Goal: Find specific page/section: Find specific page/section

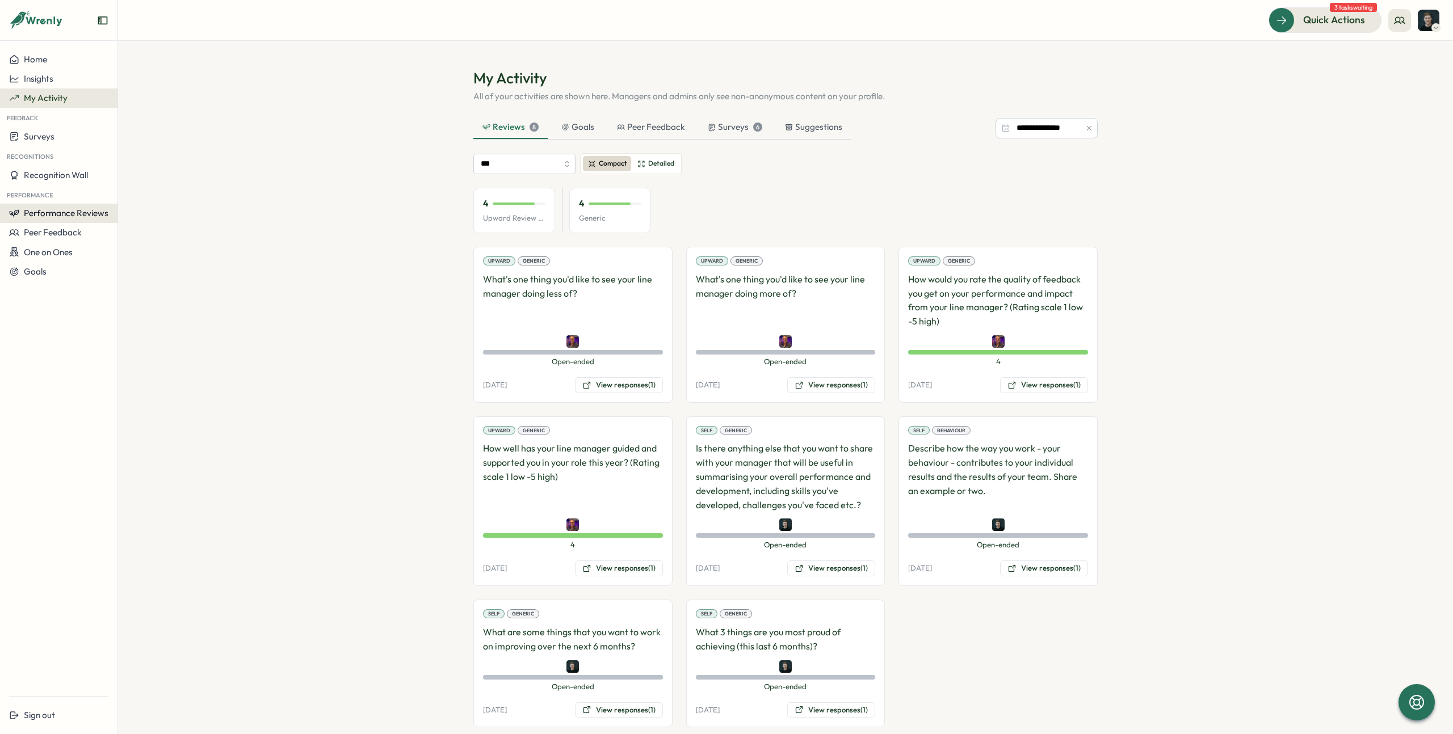
click at [88, 209] on span "Performance Reviews" at bounding box center [66, 213] width 85 height 11
click at [149, 207] on div "Reviews" at bounding box center [136, 202] width 32 height 12
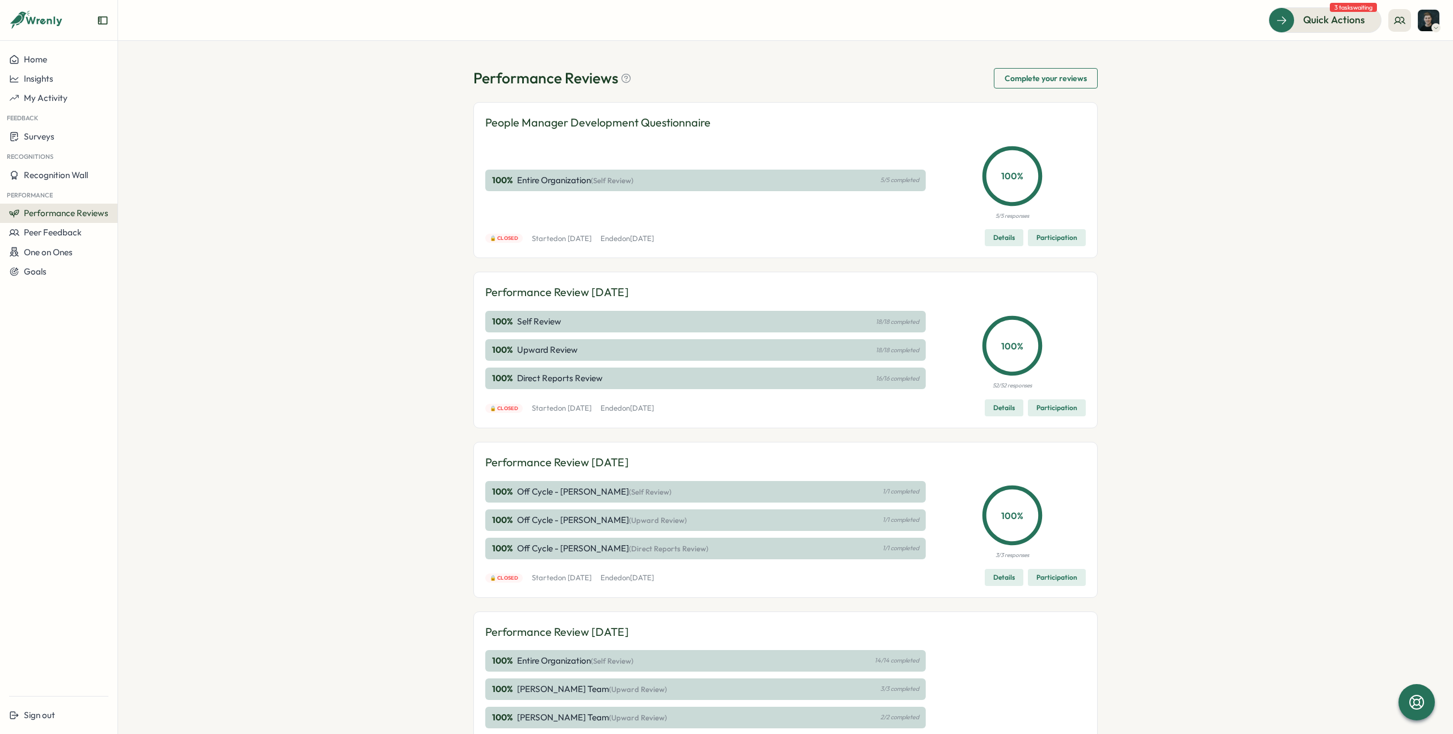
click at [100, 213] on span "Performance Reviews" at bounding box center [66, 213] width 85 height 11
click at [131, 221] on div "Insights" at bounding box center [136, 224] width 32 height 12
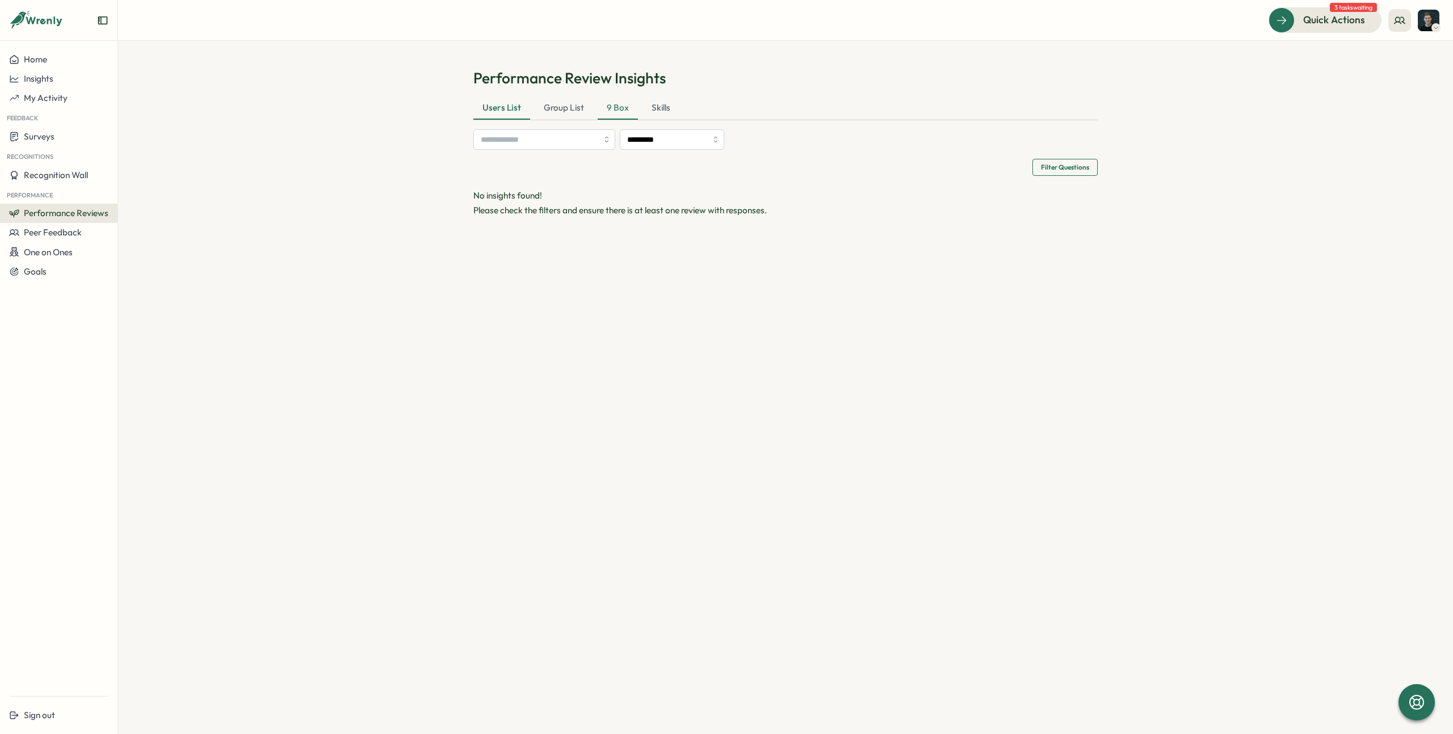
click at [627, 111] on div "9 Box" at bounding box center [618, 108] width 40 height 23
click at [481, 167] on label "All" at bounding box center [483, 169] width 14 height 14
click at [577, 112] on div "Group List" at bounding box center [563, 108] width 58 height 23
click at [658, 107] on div "Skills" at bounding box center [661, 108] width 37 height 23
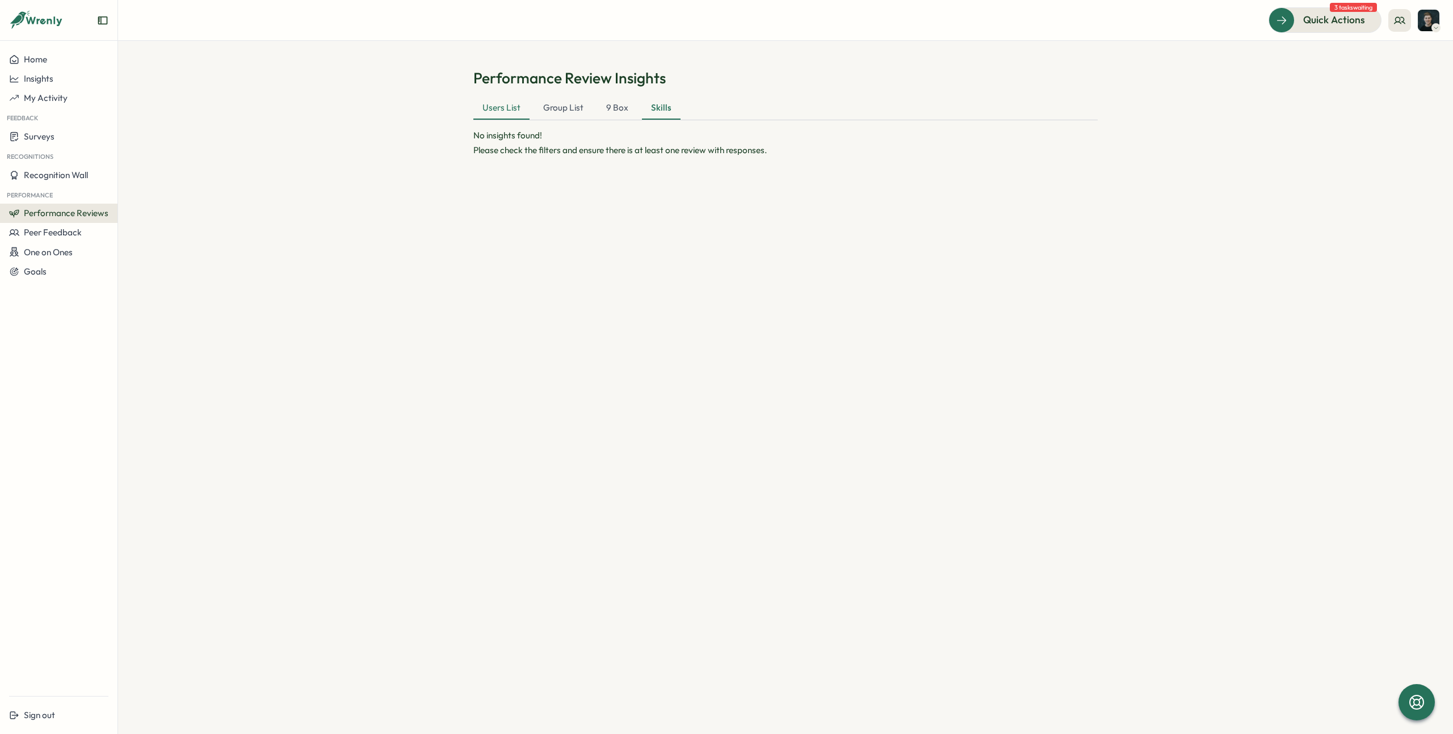
click at [501, 110] on div "Users List" at bounding box center [501, 108] width 56 height 23
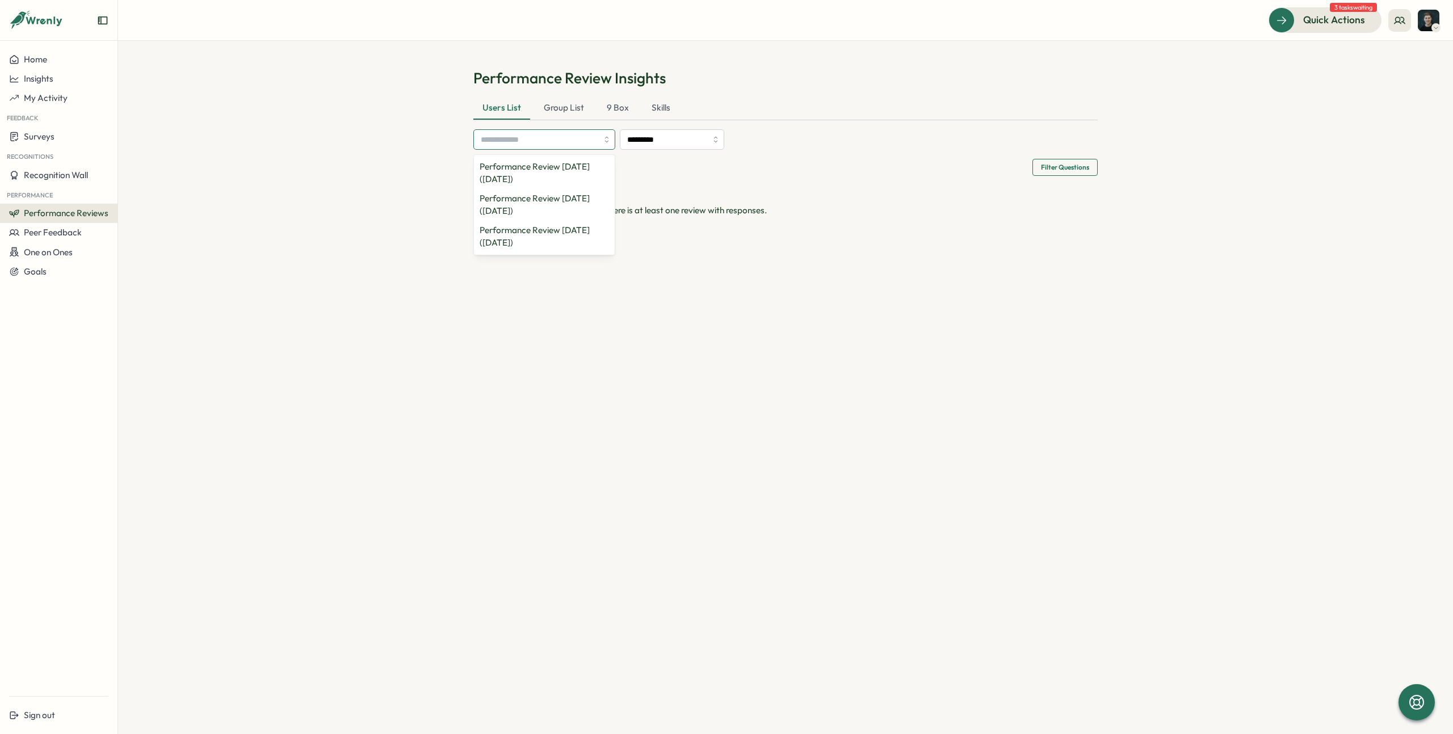
click at [581, 142] on input "search" at bounding box center [539, 139] width 117 height 19
click at [576, 167] on p "Performance Review [DATE] ([DATE])" at bounding box center [540, 173] width 120 height 25
click at [376, 188] on section "Performance Review Insights Users List Group List 9 Box Skills 1 Review cycle(s…" at bounding box center [785, 388] width 1335 height 694
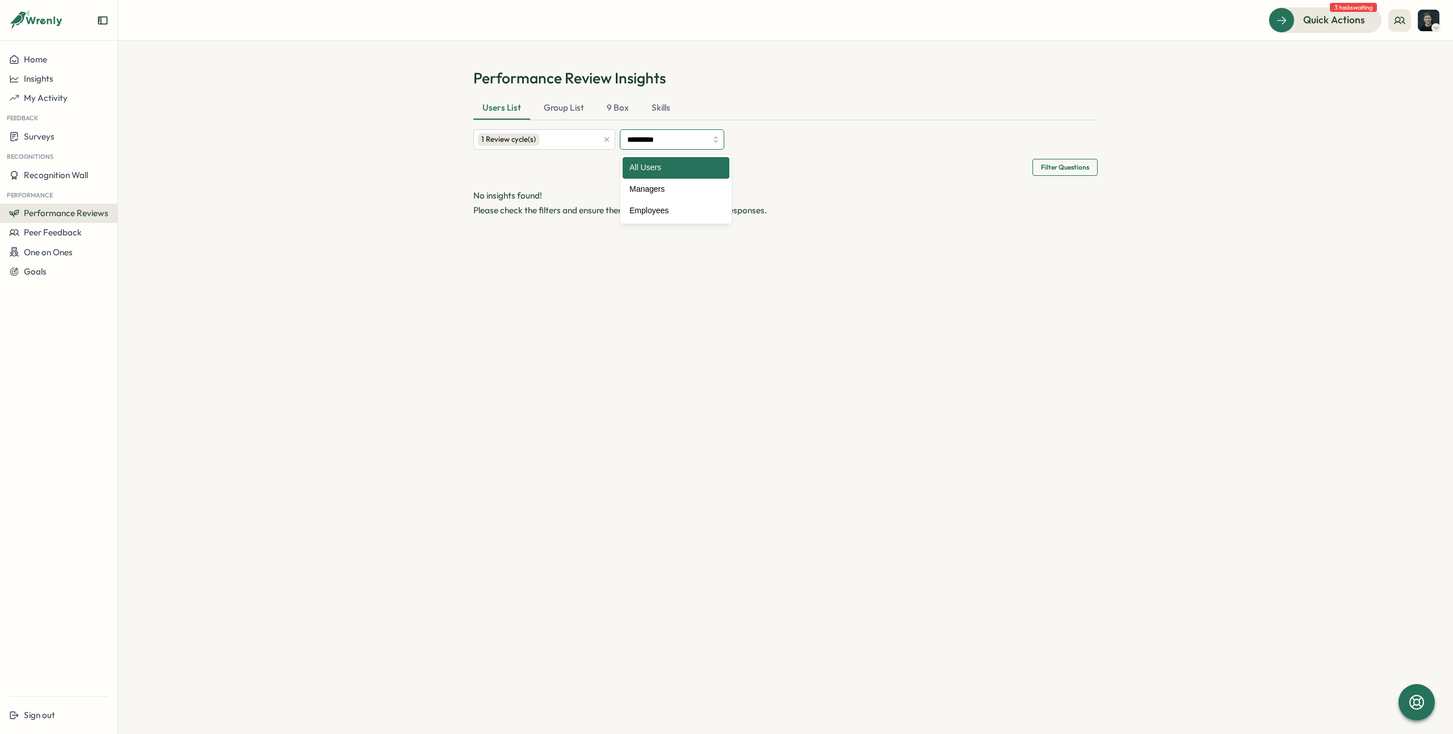
click at [665, 135] on input "*********" at bounding box center [672, 139] width 104 height 20
click at [755, 173] on div "Filter Questions" at bounding box center [785, 167] width 624 height 17
click at [79, 208] on span "Performance Reviews" at bounding box center [66, 213] width 85 height 11
click at [142, 204] on div "Reviews" at bounding box center [136, 202] width 32 height 12
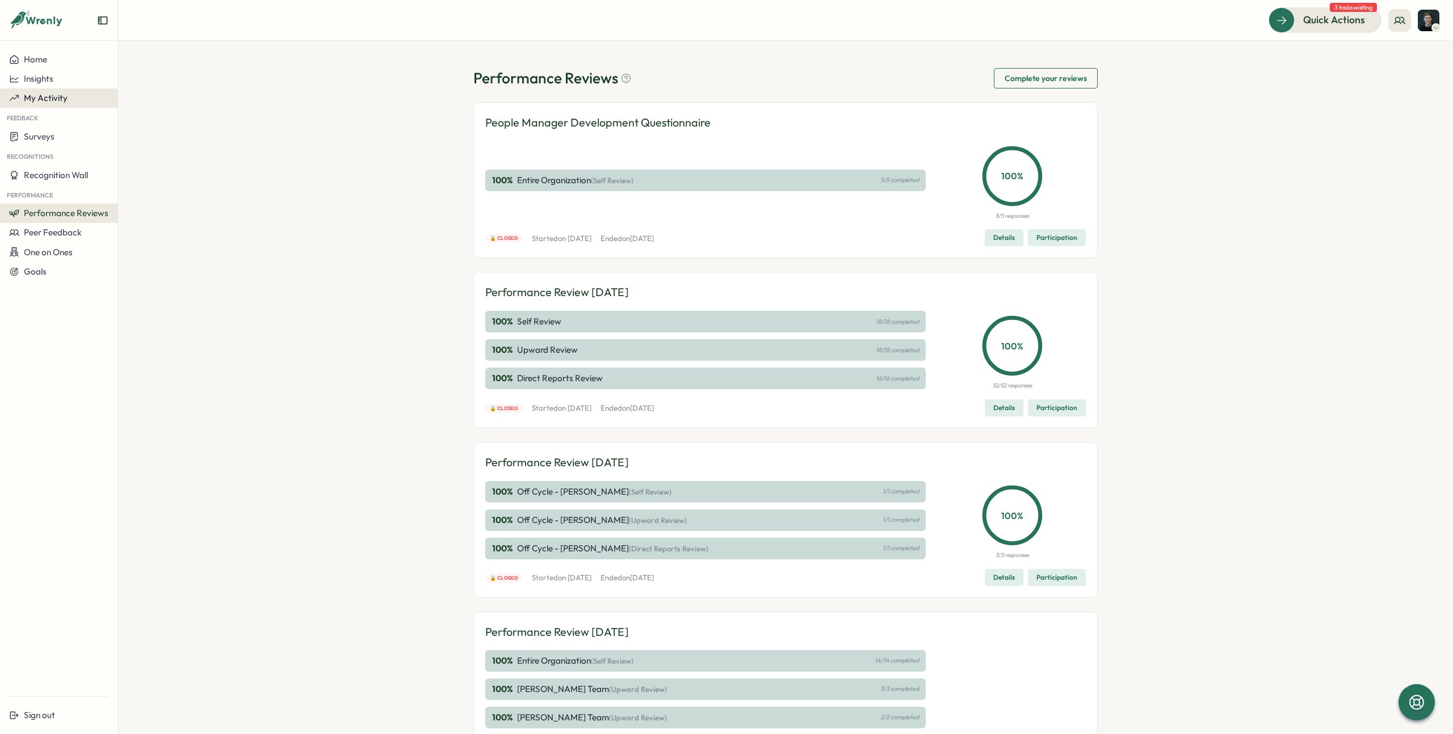
click at [58, 102] on span "My Activity" at bounding box center [46, 98] width 44 height 11
